Goal: Task Accomplishment & Management: Use online tool/utility

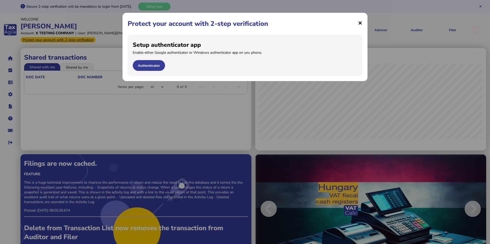
click at [359, 21] on span "×" at bounding box center [360, 23] width 4 height 10
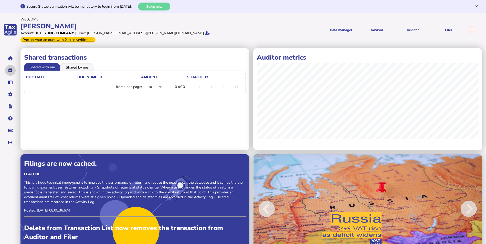
click at [7, 66] on button "navigate application pages" at bounding box center [10, 70] width 11 height 11
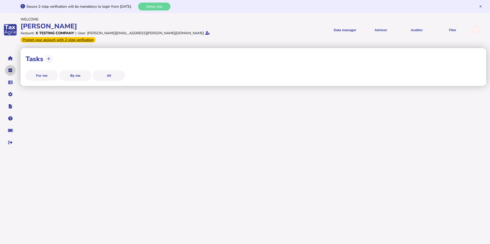
select select "**********"
select select "********"
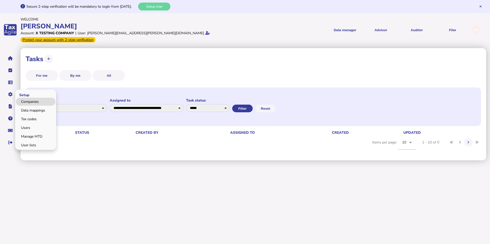
click at [21, 98] on link "Companies" at bounding box center [35, 102] width 39 height 8
select select
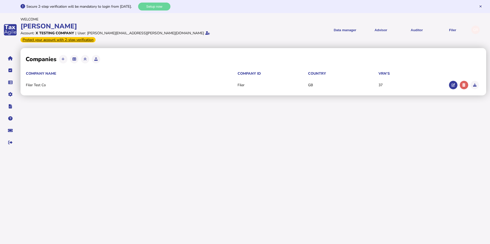
click at [47, 83] on td "Filer Test Co" at bounding box center [132, 85] width 212 height 5
click at [455, 84] on icon at bounding box center [453, 85] width 3 height 3
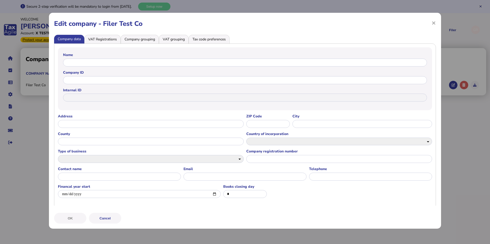
type input "**********"
type input "*****"
type input "**********"
type input "*******"
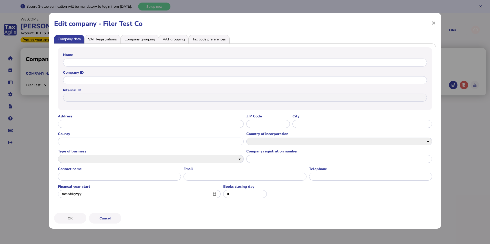
type input "****"
type input "**********"
select select "**"
select select "**********"
type input "**********"
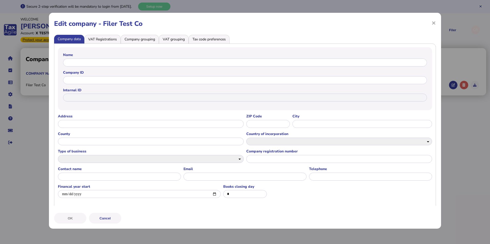
type input "**********"
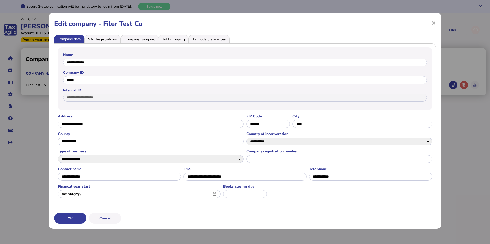
click at [107, 40] on li "VAT Registrations" at bounding box center [102, 39] width 36 height 9
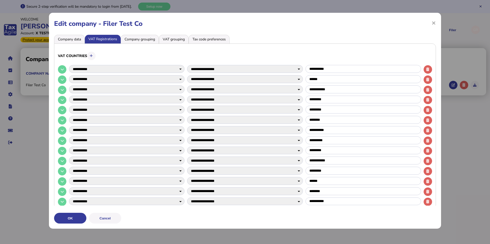
click at [136, 37] on li "Company grouping" at bounding box center [140, 39] width 38 height 9
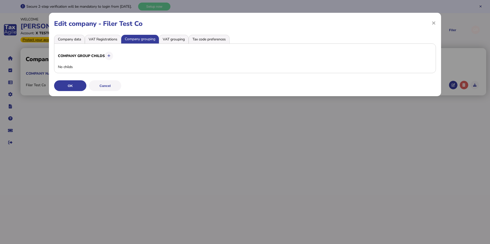
click at [175, 39] on li "VAT grouping" at bounding box center [174, 39] width 30 height 9
click at [147, 40] on li "Company grouping" at bounding box center [140, 39] width 38 height 9
click at [435, 24] on span "×" at bounding box center [434, 23] width 4 height 10
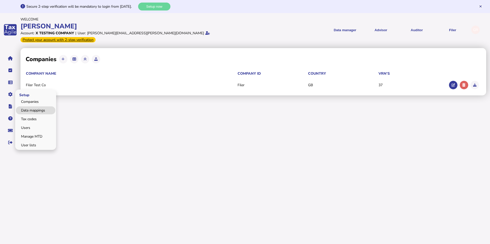
click at [40, 107] on link "Data mappings" at bounding box center [35, 111] width 39 height 8
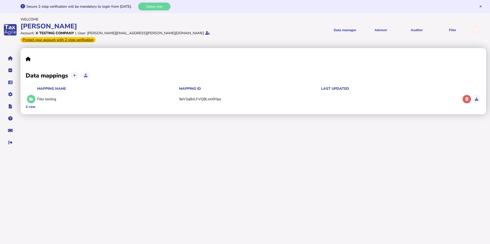
click at [140, 117] on div "Data mappings Mapping name Mapping ID Last updated Filer testing 9eV2qBriLFVQ8L…" at bounding box center [255, 99] width 469 height 105
click at [130, 97] on div "Filer testing" at bounding box center [107, 99] width 140 height 5
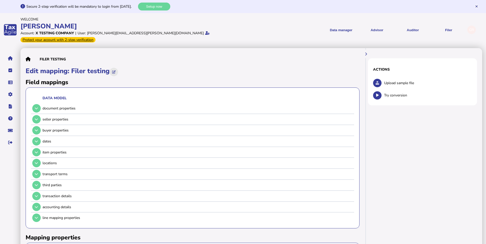
click at [116, 70] on icon at bounding box center [113, 71] width 3 height 3
type input "**********"
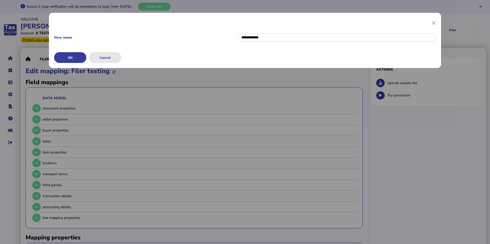
click at [115, 59] on button "Cancel" at bounding box center [105, 57] width 32 height 11
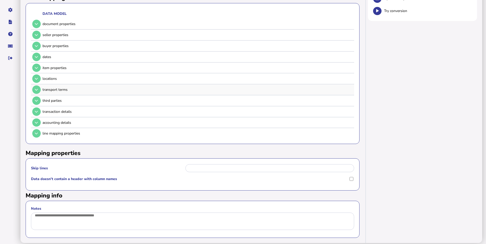
scroll to position [87, 0]
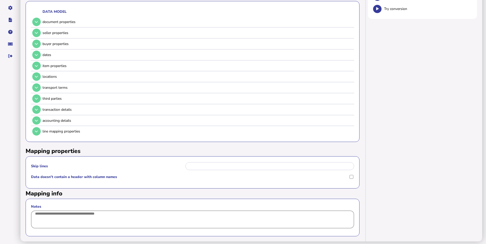
click at [55, 214] on textarea "Notes" at bounding box center [192, 220] width 323 height 18
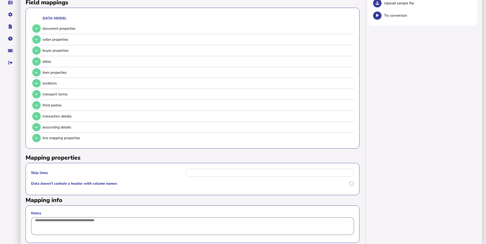
scroll to position [0, 0]
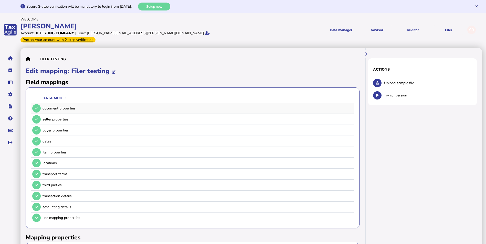
click at [69, 106] on div "document properties" at bounding box center [198, 108] width 310 height 5
click at [67, 117] on div "seller properties" at bounding box center [198, 119] width 310 height 5
click at [71, 139] on div "dates" at bounding box center [198, 141] width 310 height 5
click at [368, 50] on button at bounding box center [366, 54] width 8 height 8
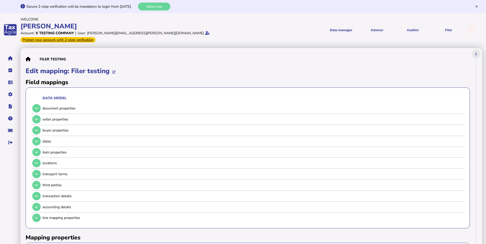
click at [478, 52] on icon at bounding box center [477, 53] width 2 height 3
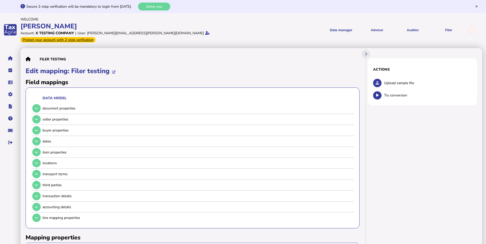
drag, startPoint x: 32, startPoint y: 65, endPoint x: 84, endPoint y: 78, distance: 54.1
click at [84, 78] on div "Filer testing Edit mapping: Filer testing Field mappings Data model document pr…" at bounding box center [193, 188] width 334 height 270
drag, startPoint x: 84, startPoint y: 78, endPoint x: 78, endPoint y: 111, distance: 33.6
click at [80, 114] on div "seller properties" at bounding box center [192, 119] width 322 height 11
drag, startPoint x: 73, startPoint y: 141, endPoint x: 74, endPoint y: 169, distance: 28.0
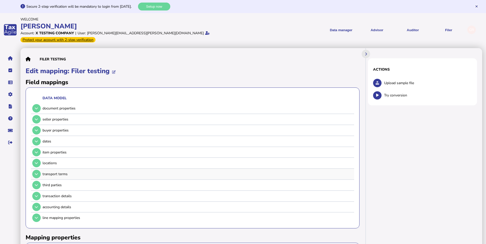
click at [74, 169] on tbody "document properties seller properties buyer properties dates item properties lo…" at bounding box center [192, 163] width 323 height 120
drag, startPoint x: 74, startPoint y: 169, endPoint x: 43, endPoint y: 146, distance: 39.1
click at [43, 150] on div "item properties" at bounding box center [198, 152] width 310 height 5
drag, startPoint x: 35, startPoint y: 143, endPoint x: 36, endPoint y: 126, distance: 16.5
click at [36, 126] on tbody "document properties seller properties buyer properties dates item properties lo…" at bounding box center [192, 163] width 323 height 120
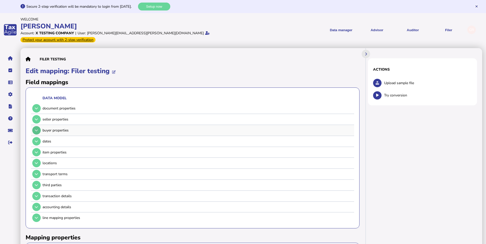
click at [37, 129] on icon at bounding box center [36, 130] width 3 height 3
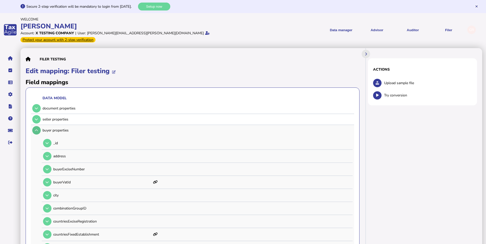
click at [37, 129] on icon at bounding box center [36, 130] width 3 height 3
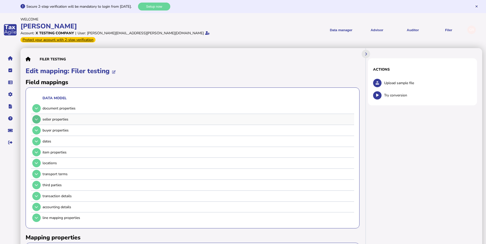
click at [38, 118] on icon at bounding box center [36, 119] width 3 height 3
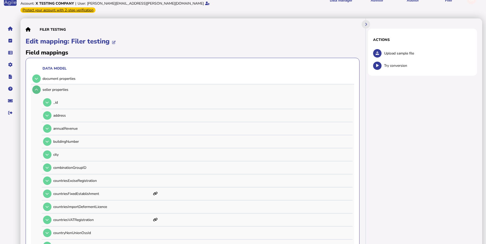
scroll to position [51, 0]
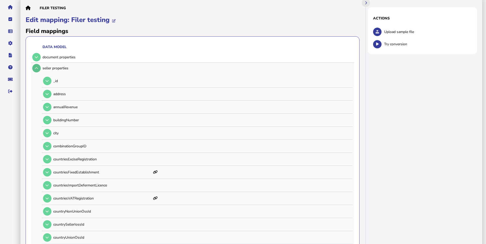
click at [38, 67] on icon at bounding box center [36, 68] width 3 height 3
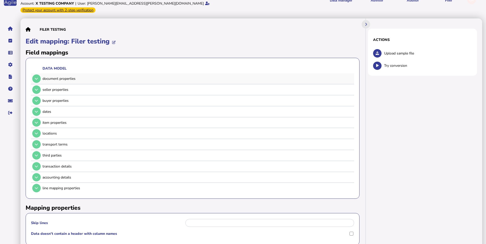
scroll to position [0, 0]
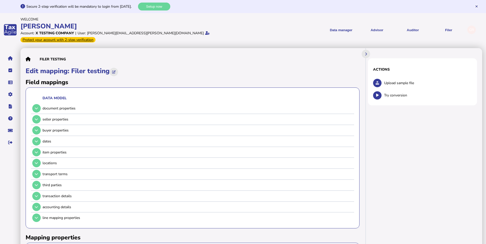
click at [116, 70] on icon at bounding box center [113, 71] width 3 height 3
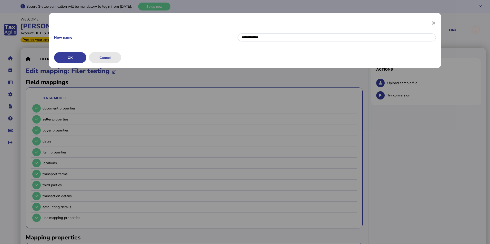
click at [115, 57] on button "Cancel" at bounding box center [105, 57] width 32 height 11
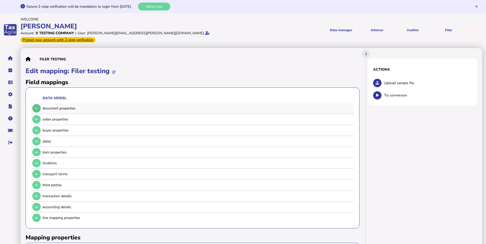
click at [36, 107] on icon at bounding box center [36, 108] width 3 height 3
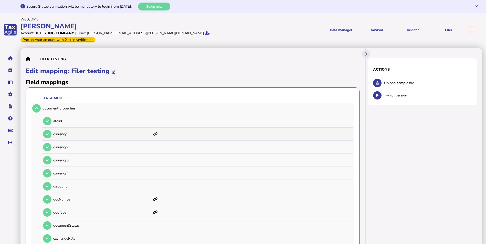
click at [156, 132] on icon at bounding box center [155, 134] width 5 height 4
click at [127, 132] on p "currency" at bounding box center [102, 134] width 98 height 5
click at [56, 132] on p "currency" at bounding box center [102, 134] width 98 height 5
click at [56, 119] on p "atcud" at bounding box center [102, 121] width 98 height 5
click at [52, 115] on div "atcud" at bounding box center [197, 121] width 310 height 13
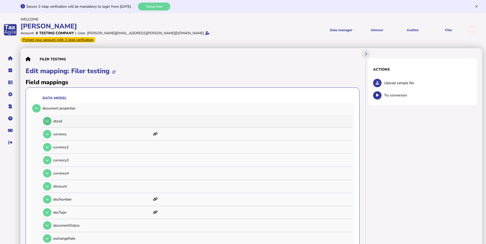
click at [48, 120] on icon at bounding box center [47, 121] width 3 height 3
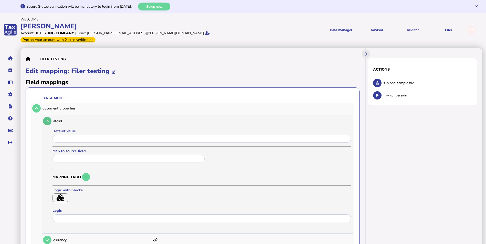
click at [46, 120] on icon at bounding box center [47, 121] width 3 height 3
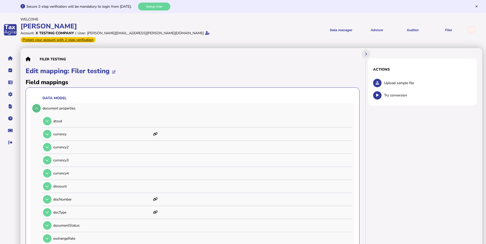
click at [36, 106] on button at bounding box center [36, 108] width 8 height 8
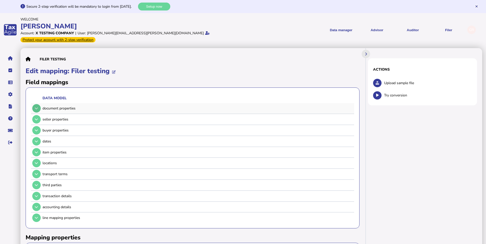
click at [37, 107] on icon at bounding box center [36, 108] width 3 height 3
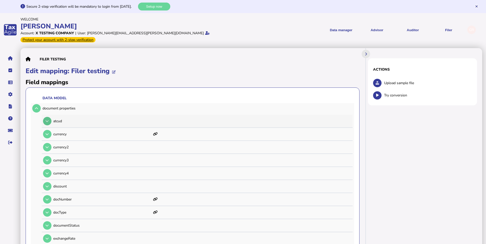
click at [45, 117] on button at bounding box center [47, 121] width 8 height 8
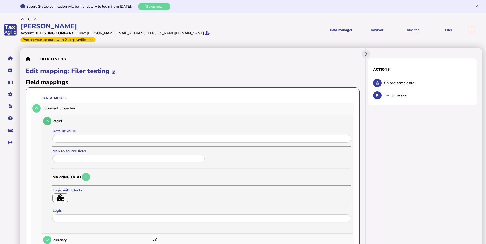
click at [45, 117] on button at bounding box center [47, 121] width 8 height 8
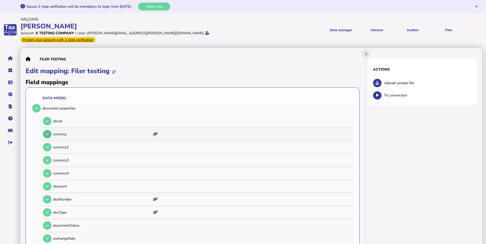
click at [48, 133] on icon at bounding box center [47, 134] width 3 height 3
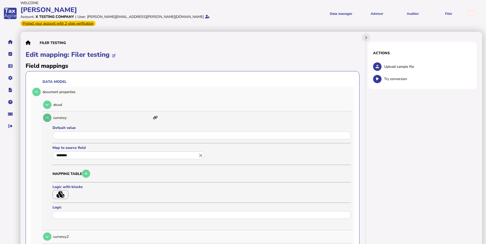
scroll to position [51, 0]
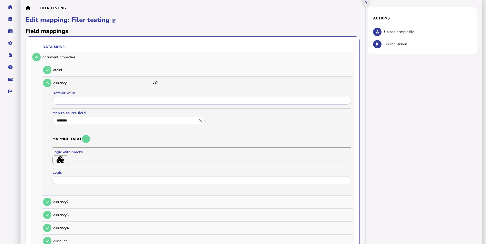
click at [126, 117] on input "********" at bounding box center [129, 121] width 152 height 8
click at [45, 79] on button at bounding box center [47, 83] width 8 height 8
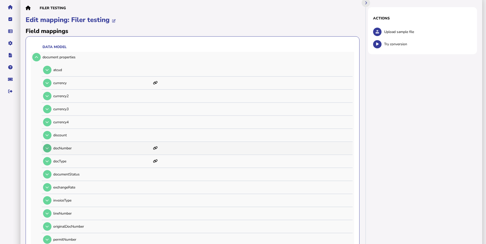
click at [48, 147] on icon at bounding box center [47, 148] width 3 height 3
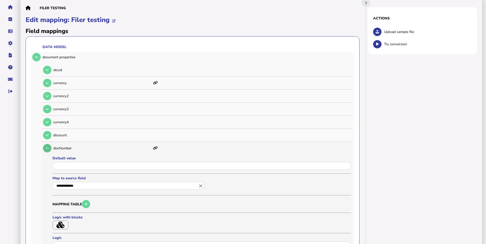
click at [48, 147] on icon at bounding box center [47, 148] width 3 height 3
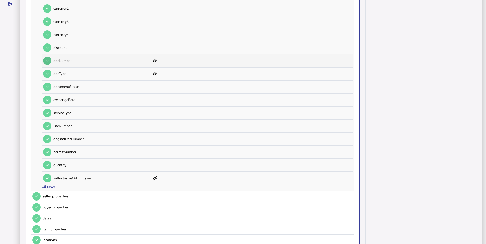
scroll to position [154, 0]
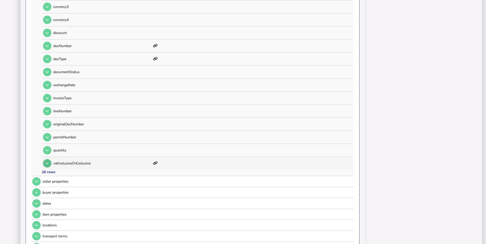
click at [48, 162] on icon at bounding box center [47, 163] width 3 height 3
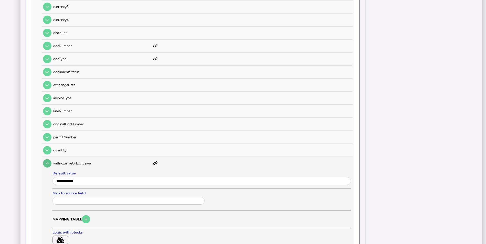
click at [48, 162] on icon at bounding box center [47, 163] width 3 height 3
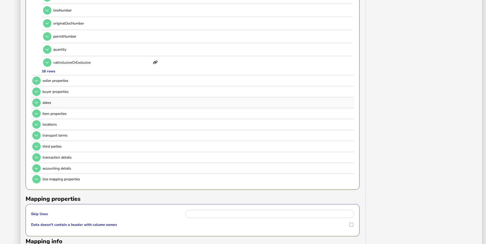
scroll to position [256, 0]
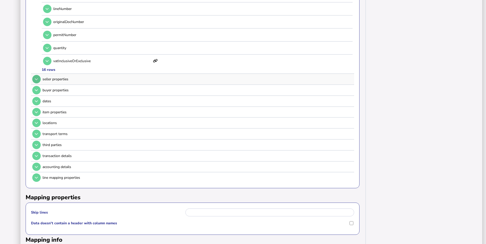
click at [36, 78] on icon at bounding box center [36, 79] width 3 height 3
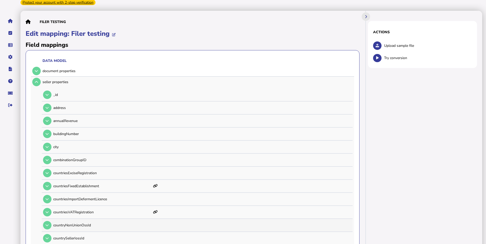
scroll to position [51, 0]
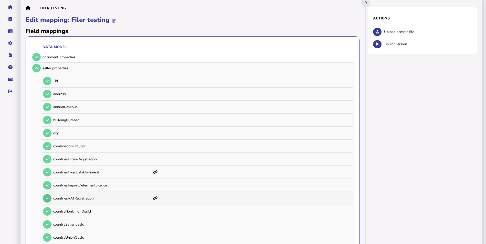
click at [46, 197] on icon at bounding box center [47, 198] width 3 height 3
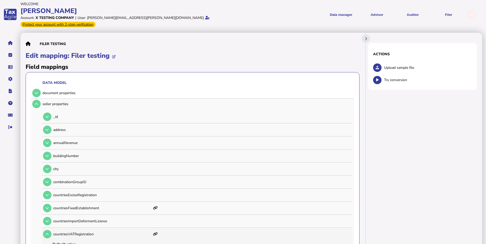
scroll to position [0, 0]
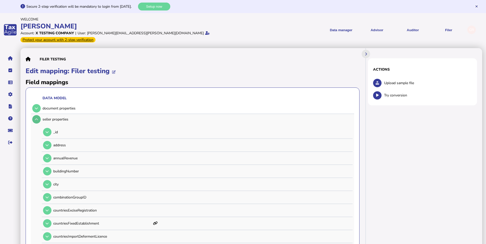
click at [36, 118] on icon at bounding box center [36, 119] width 3 height 3
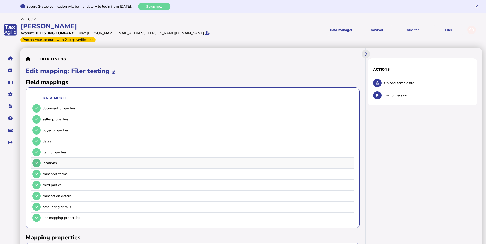
click at [36, 162] on icon at bounding box center [36, 163] width 3 height 3
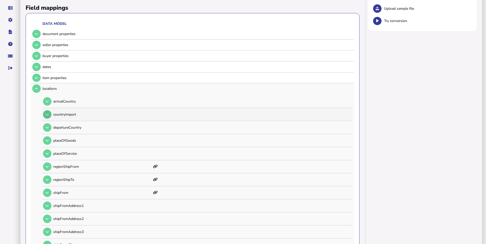
scroll to position [77, 0]
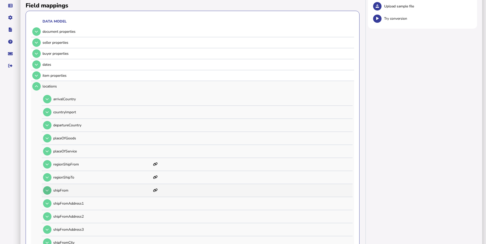
click at [46, 189] on icon at bounding box center [47, 190] width 3 height 3
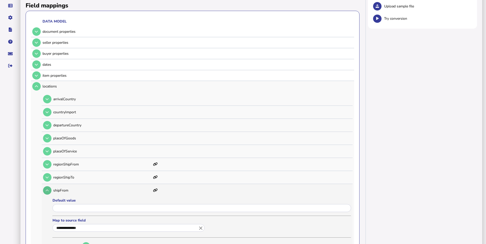
click at [46, 189] on icon at bounding box center [47, 190] width 3 height 3
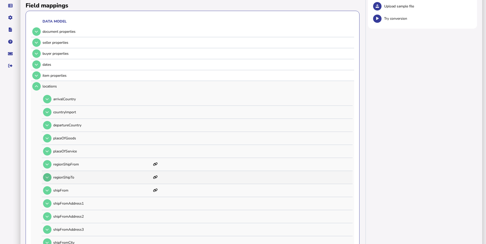
click at [47, 173] on button at bounding box center [47, 177] width 8 height 8
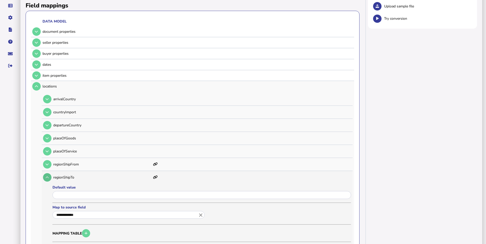
click at [47, 173] on button at bounding box center [47, 177] width 8 height 8
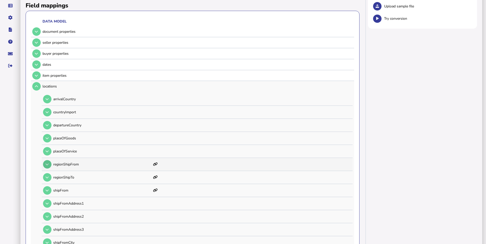
click at [46, 163] on icon at bounding box center [47, 164] width 3 height 3
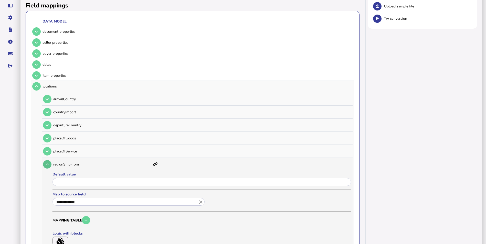
click at [46, 163] on icon at bounding box center [47, 164] width 3 height 3
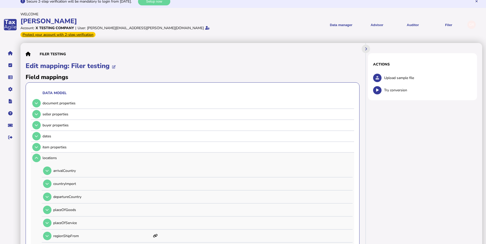
scroll to position [0, 0]
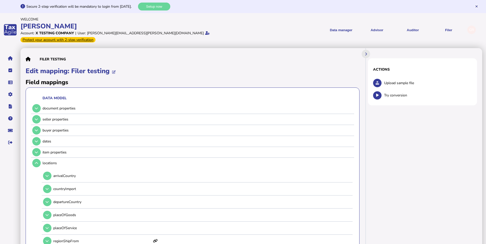
click at [28, 59] on icon at bounding box center [28, 59] width 5 height 0
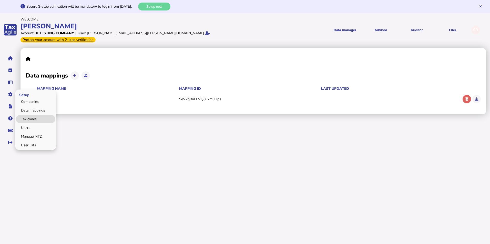
click at [29, 115] on link "Tax codes" at bounding box center [35, 119] width 39 height 8
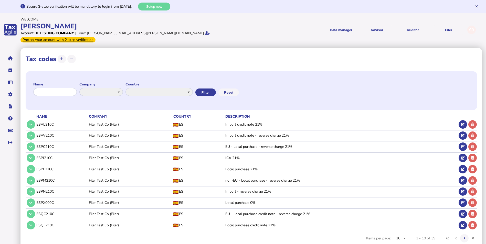
scroll to position [6, 0]
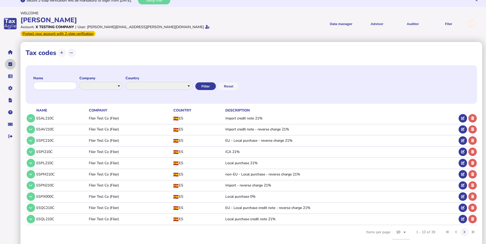
click at [10, 64] on icon "navigate application pages" at bounding box center [10, 64] width 4 height 0
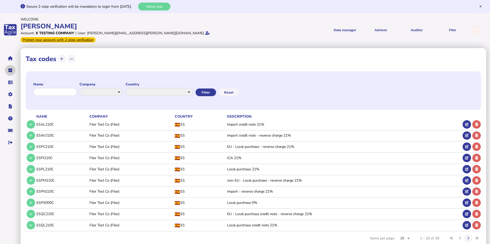
select select "**********"
select select "********"
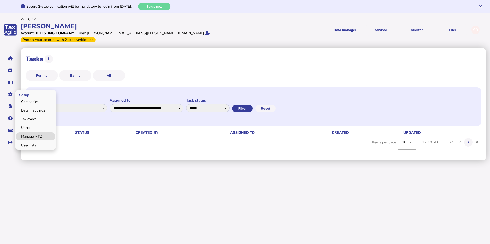
click at [32, 133] on link "Manage MTD" at bounding box center [35, 137] width 39 height 8
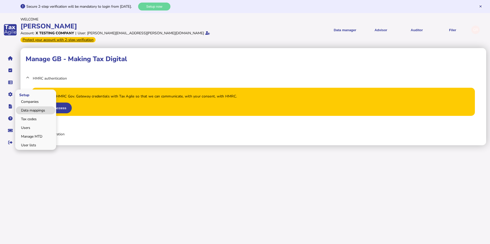
click at [28, 107] on link "Data mappings" at bounding box center [35, 111] width 39 height 8
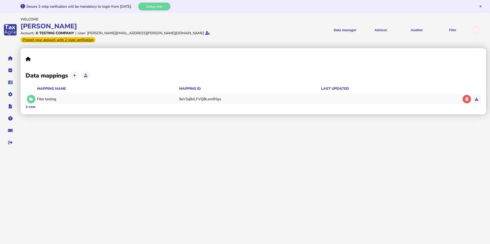
click at [204, 97] on div "9eV2qBriLFVQ8Lxm0Hps" at bounding box center [249, 99] width 140 height 5
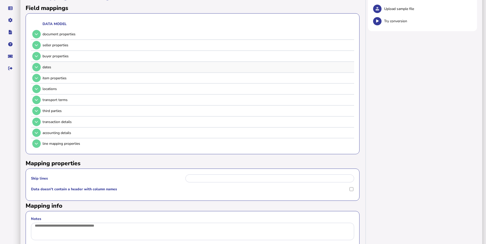
scroll to position [87, 0]
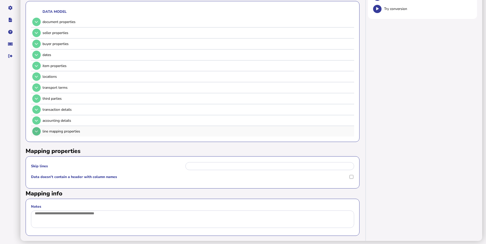
click at [39, 127] on button at bounding box center [36, 131] width 8 height 8
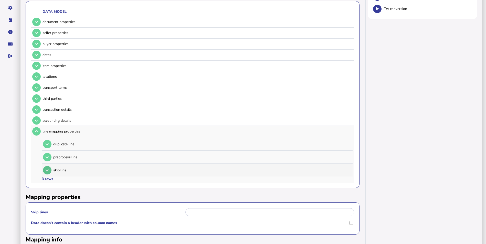
click at [46, 169] on icon at bounding box center [47, 170] width 3 height 3
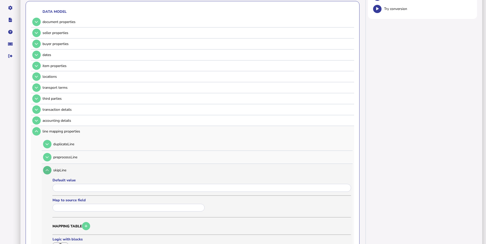
click at [46, 169] on icon at bounding box center [47, 170] width 3 height 3
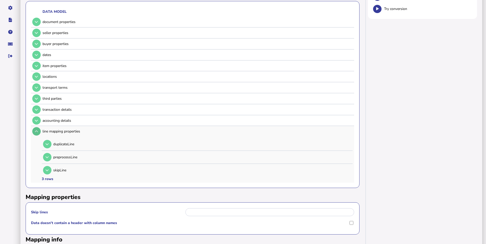
click at [38, 127] on button at bounding box center [36, 131] width 8 height 8
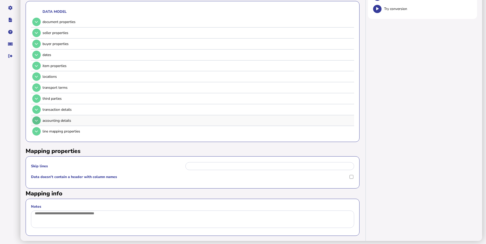
click at [37, 119] on icon at bounding box center [36, 120] width 3 height 3
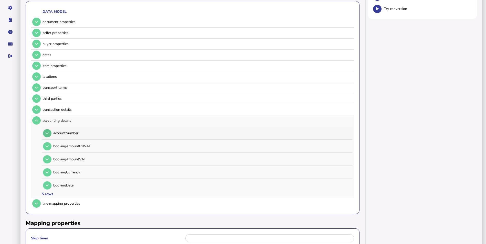
click at [47, 132] on icon at bounding box center [47, 133] width 3 height 3
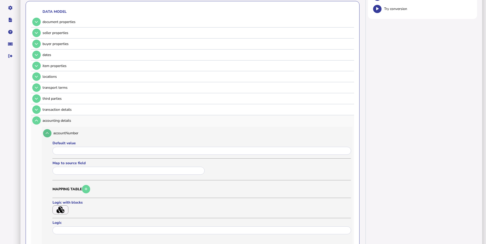
click at [47, 132] on icon at bounding box center [47, 133] width 3 height 3
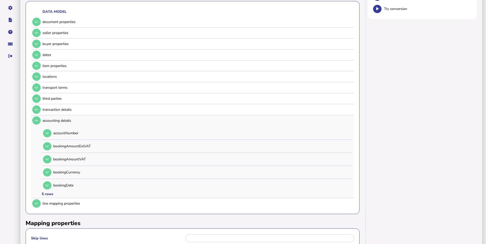
scroll to position [0, 0]
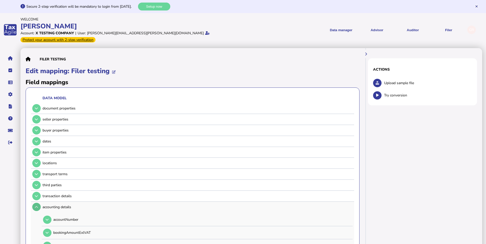
click at [37, 206] on icon at bounding box center [36, 207] width 3 height 3
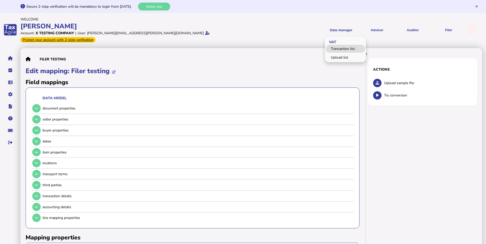
click at [343, 45] on link "Transaction list" at bounding box center [345, 49] width 39 height 8
